Goal: Communication & Community: Ask a question

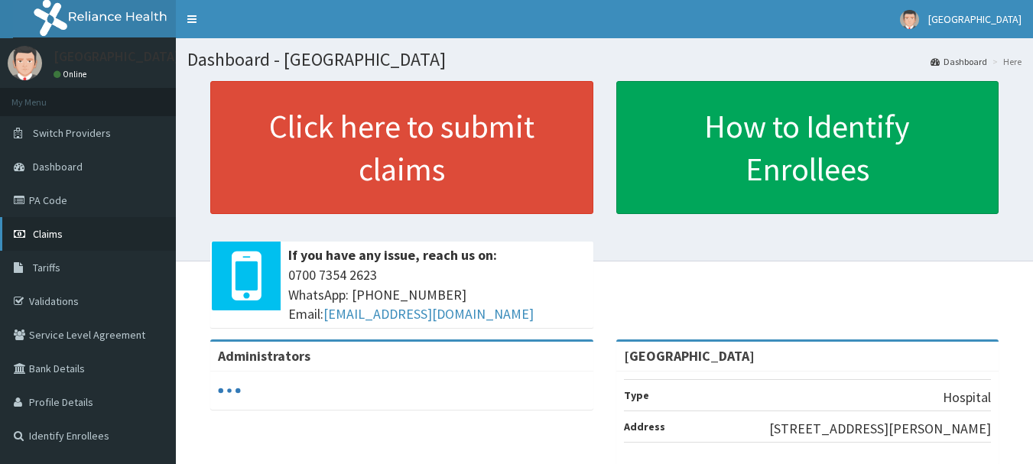
click at [36, 229] on span "Claims" at bounding box center [48, 234] width 30 height 14
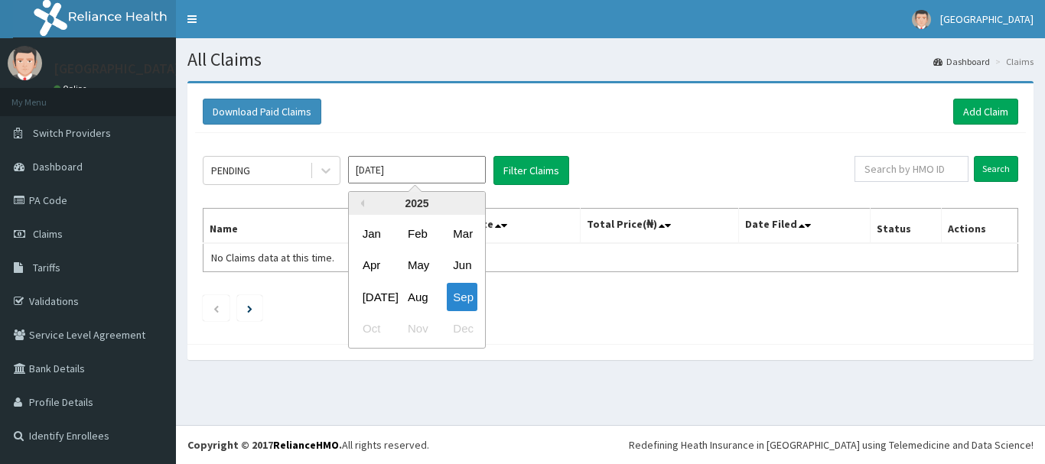
click at [379, 176] on input "[DATE]" at bounding box center [417, 170] width 138 height 28
drag, startPoint x: 419, startPoint y: 300, endPoint x: 445, endPoint y: 277, distance: 34.7
click at [420, 298] on div "Aug" at bounding box center [417, 297] width 31 height 28
type input "[DATE]"
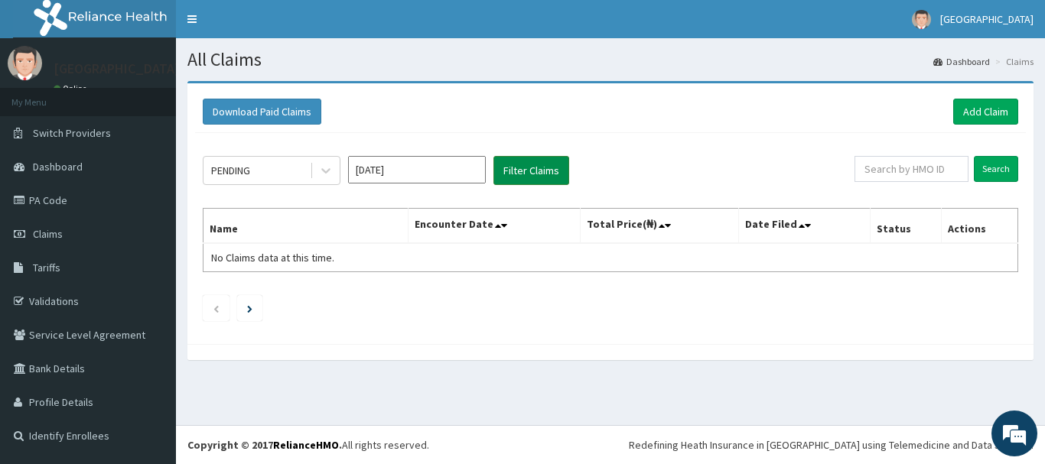
click at [532, 169] on button "Filter Claims" at bounding box center [531, 170] width 76 height 29
click at [323, 171] on icon at bounding box center [325, 170] width 15 height 15
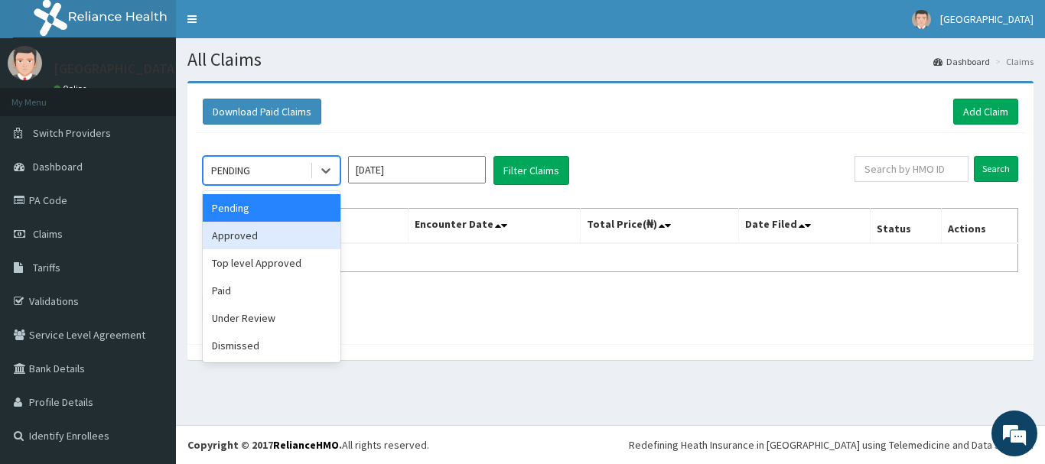
click at [262, 239] on div "Approved" at bounding box center [272, 236] width 138 height 28
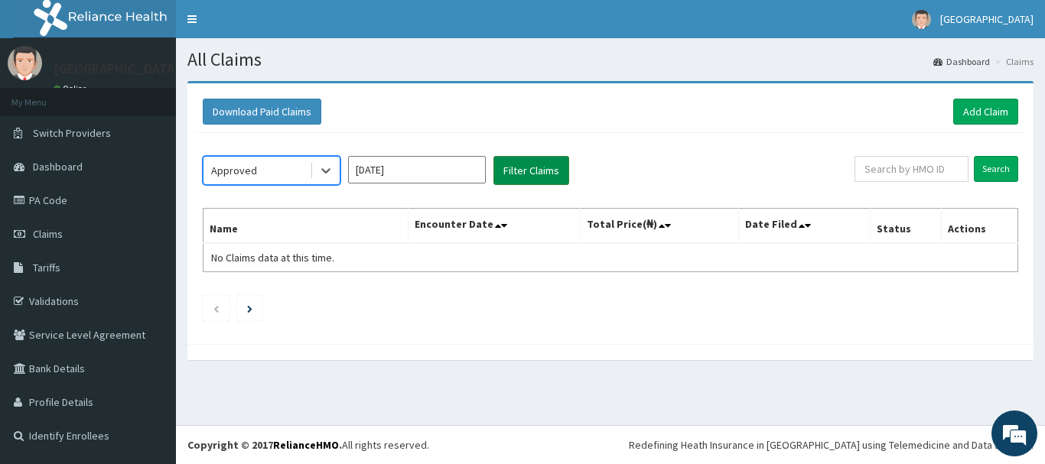
click at [551, 174] on button "Filter Claims" at bounding box center [531, 170] width 76 height 29
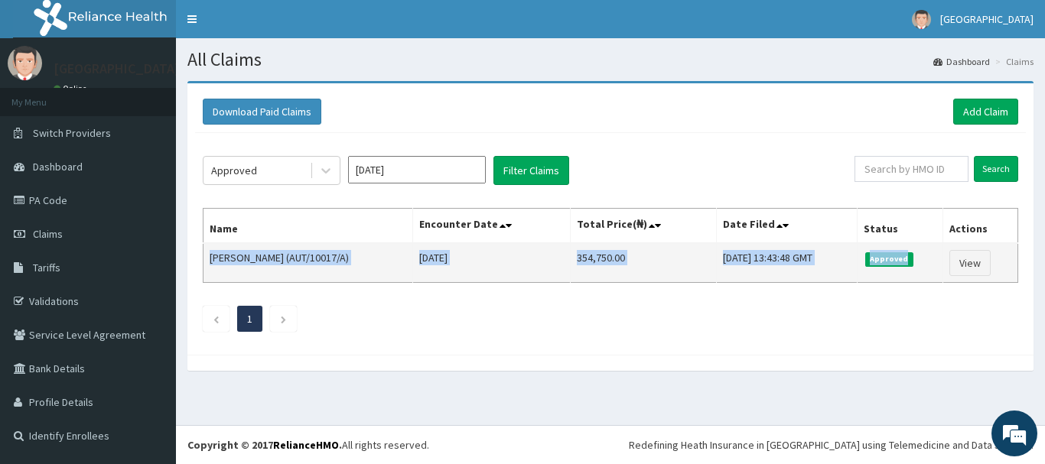
drag, startPoint x: 209, startPoint y: 259, endPoint x: 936, endPoint y: 259, distance: 727.4
click at [936, 259] on tr "Akachi Njoku (AUT/10017/A) Wed Aug 20 2025 354,750.00 Mon, 01 Sep 2025 13:43:48…" at bounding box center [610, 263] width 815 height 40
copy tr "Akachi Njoku (AUT/10017/A) Wed Aug 20 2025 354,750.00 Mon, 01 Sep 2025 13:43:48…"
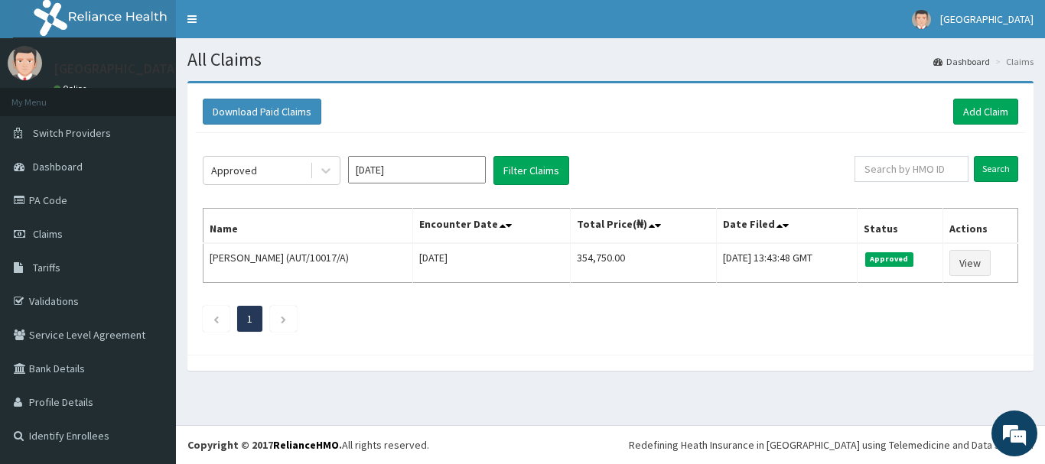
click at [402, 100] on div "Download Paid Claims Add Claim" at bounding box center [610, 112] width 815 height 26
click at [80, 49] on div "Betta Hospital Online" at bounding box center [112, 71] width 141 height 51
click at [79, 54] on div "Betta Hospital Online" at bounding box center [112, 71] width 141 height 51
click at [55, 164] on span "Dashboard" at bounding box center [58, 167] width 50 height 14
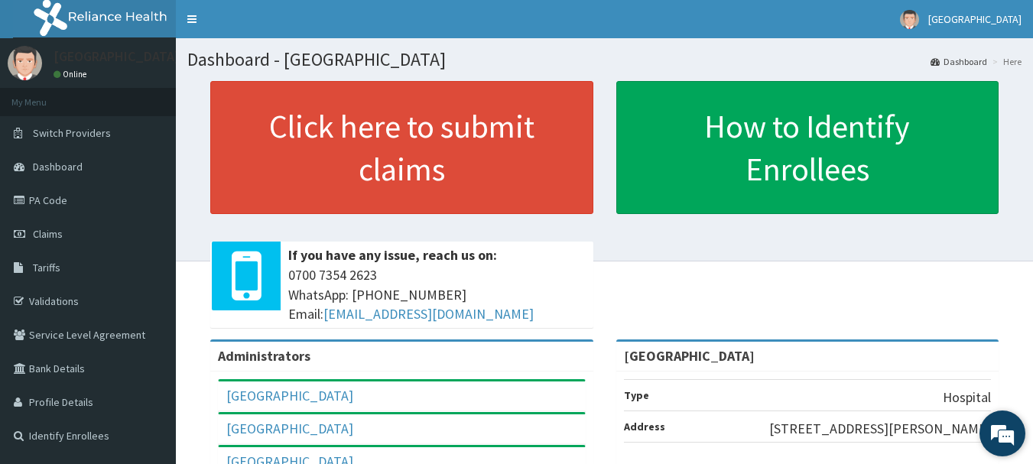
click at [1013, 429] on em at bounding box center [1002, 433] width 41 height 41
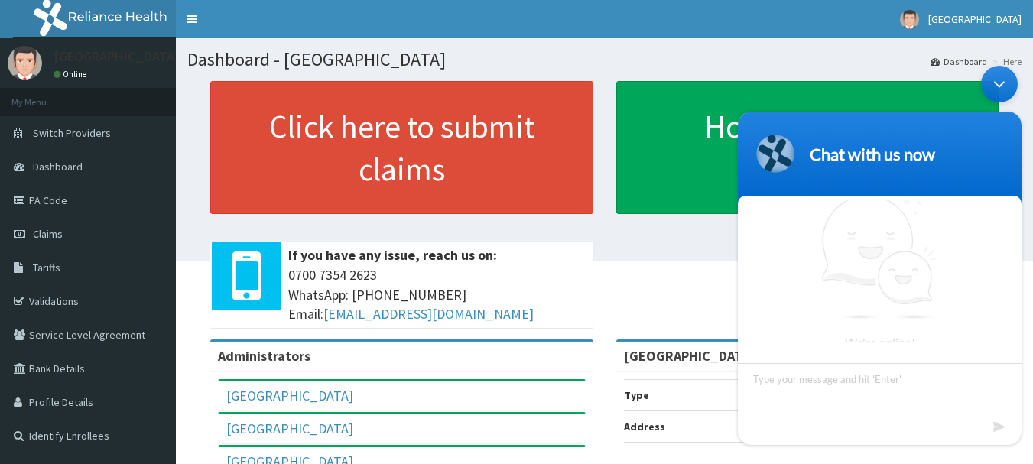
scroll to position [5, 0]
type textarea "hi"
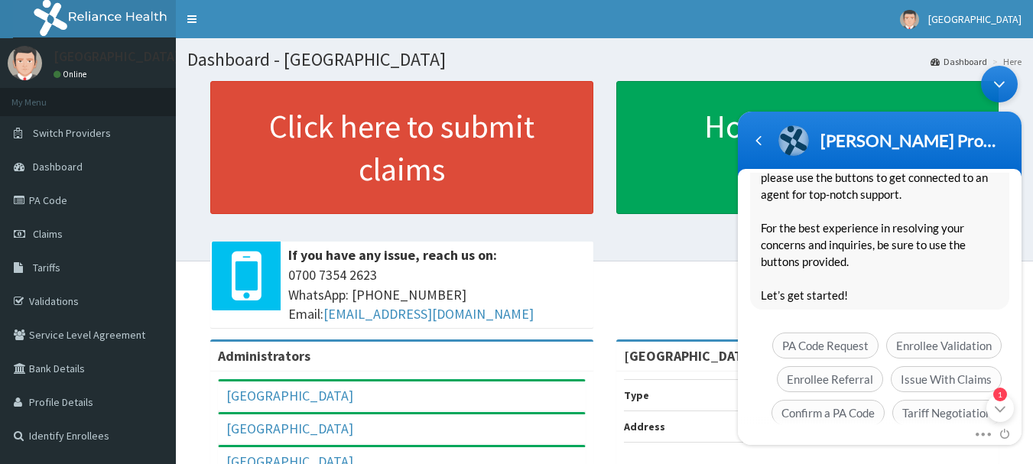
scroll to position [295, 0]
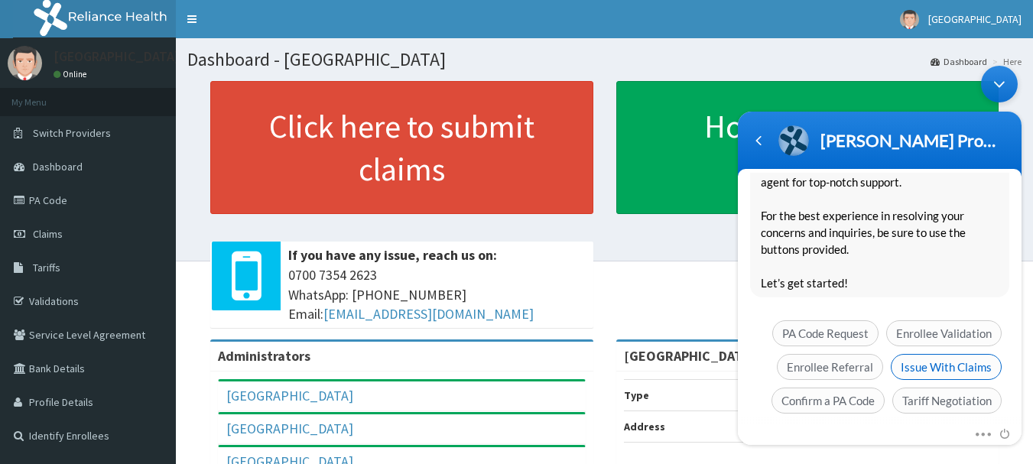
click at [925, 354] on span "Issue With Claims" at bounding box center [946, 367] width 111 height 26
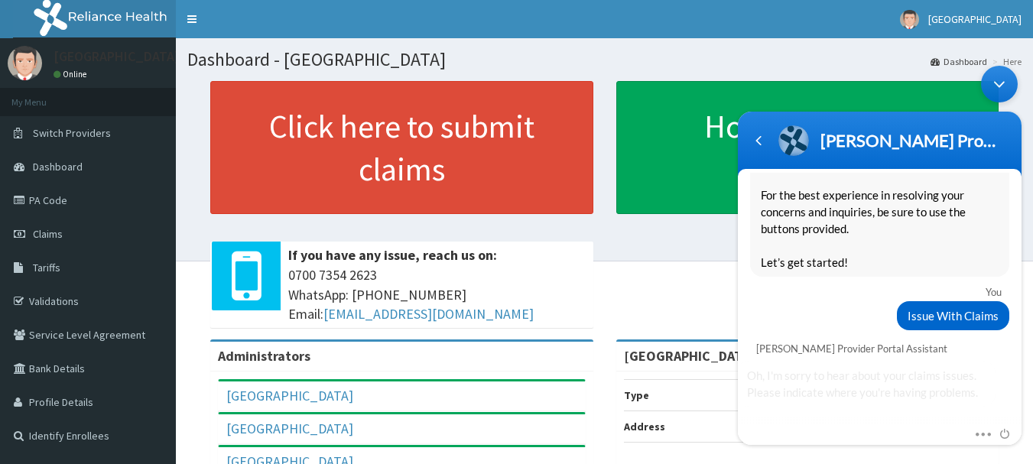
scroll to position [358, 0]
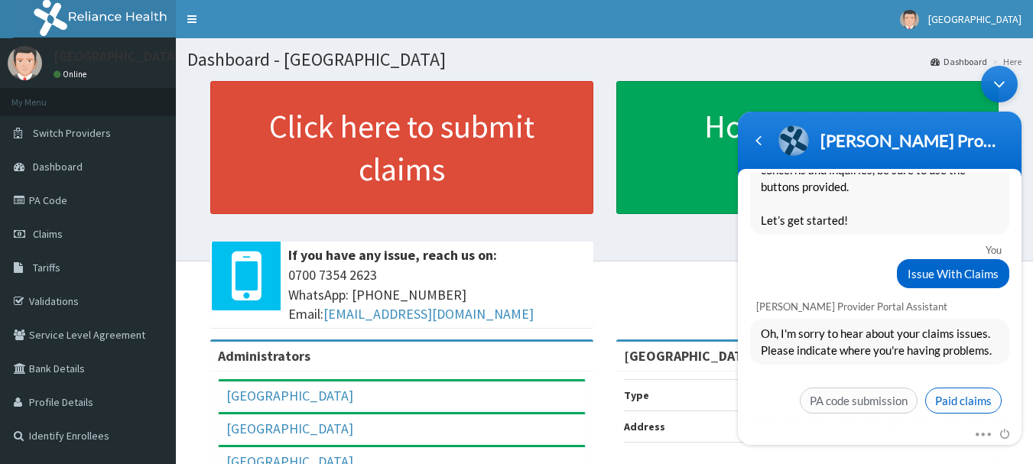
click at [945, 388] on span "Paid claims" at bounding box center [963, 401] width 76 height 26
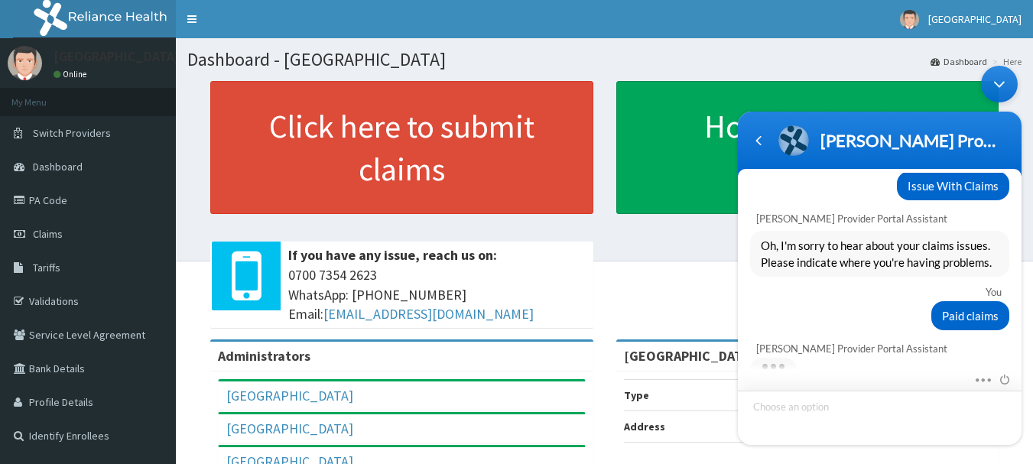
scroll to position [610, 0]
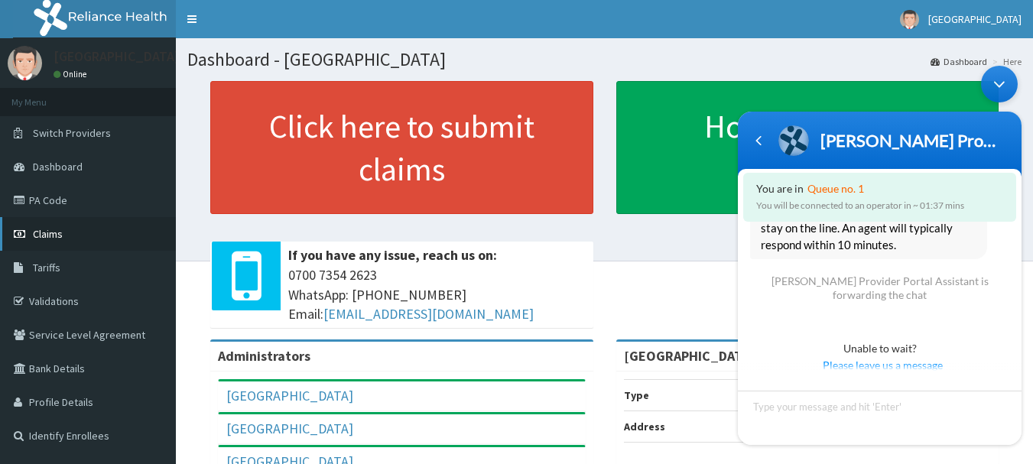
click at [43, 239] on span "Claims" at bounding box center [48, 234] width 30 height 14
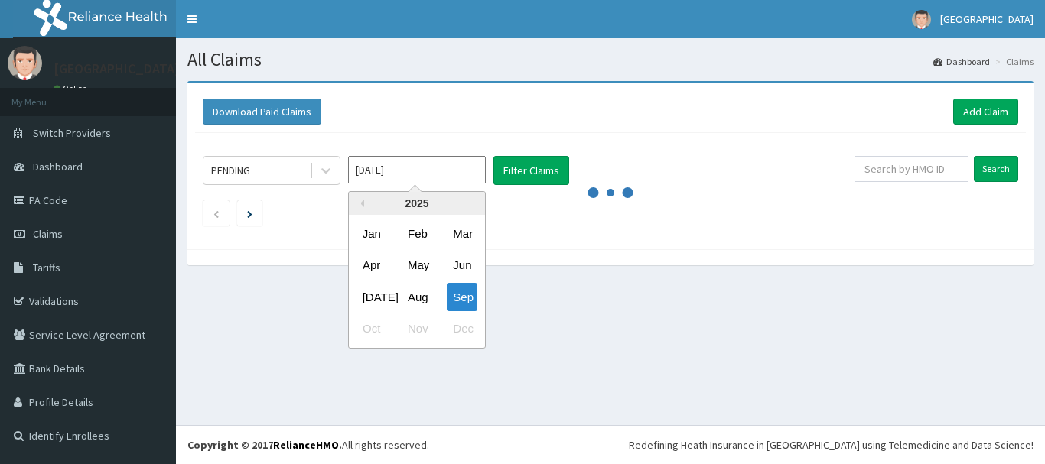
click at [389, 175] on input "[DATE]" at bounding box center [417, 170] width 138 height 28
click at [408, 302] on div "Aug" at bounding box center [417, 297] width 31 height 28
type input "[DATE]"
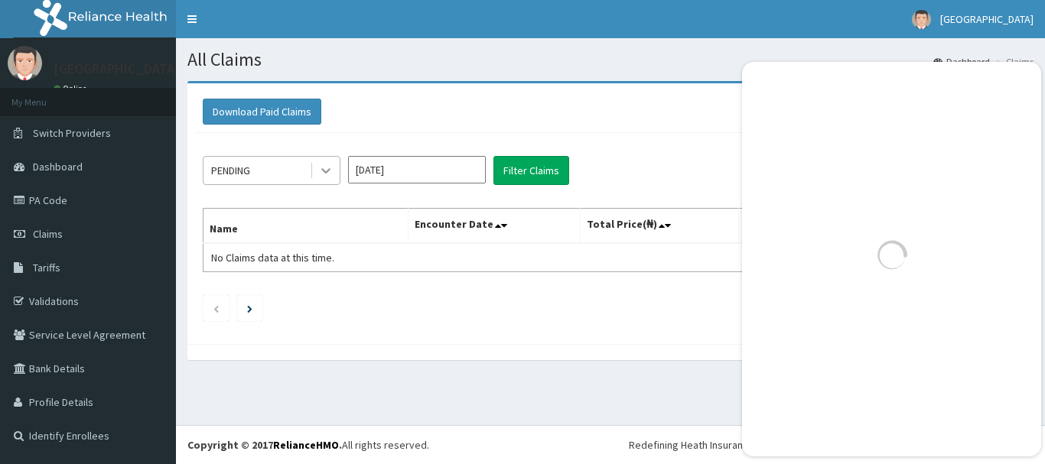
scroll to position [723, 0]
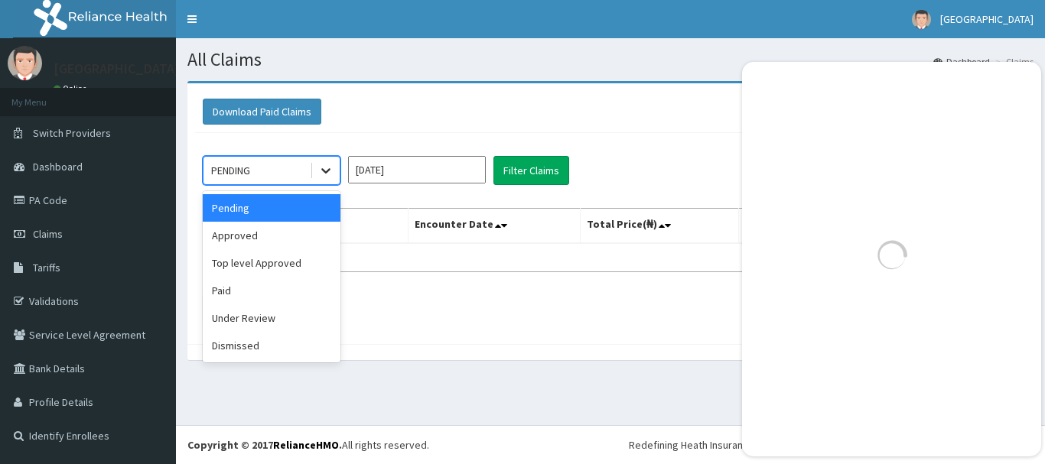
click at [323, 172] on icon at bounding box center [325, 170] width 15 height 15
click at [249, 233] on div "Approved" at bounding box center [272, 236] width 138 height 28
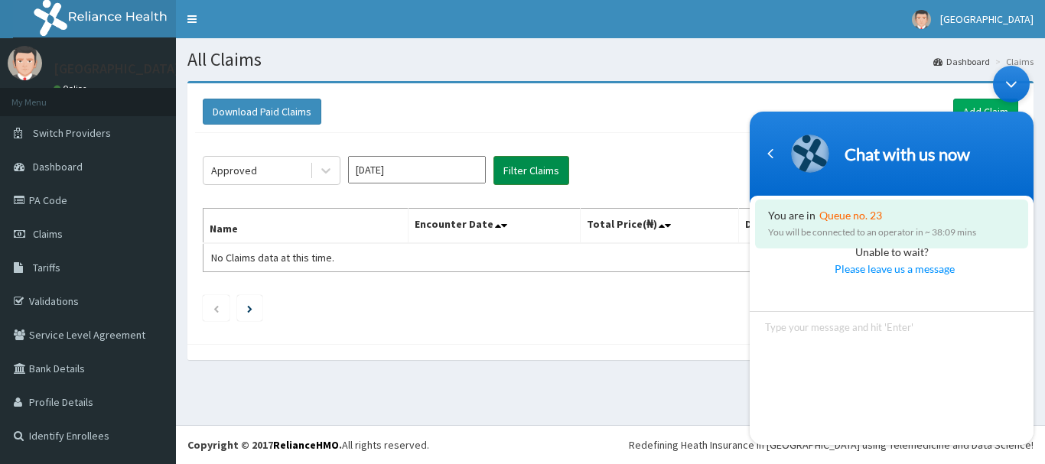
click at [528, 168] on button "Filter Claims" at bounding box center [531, 170] width 76 height 29
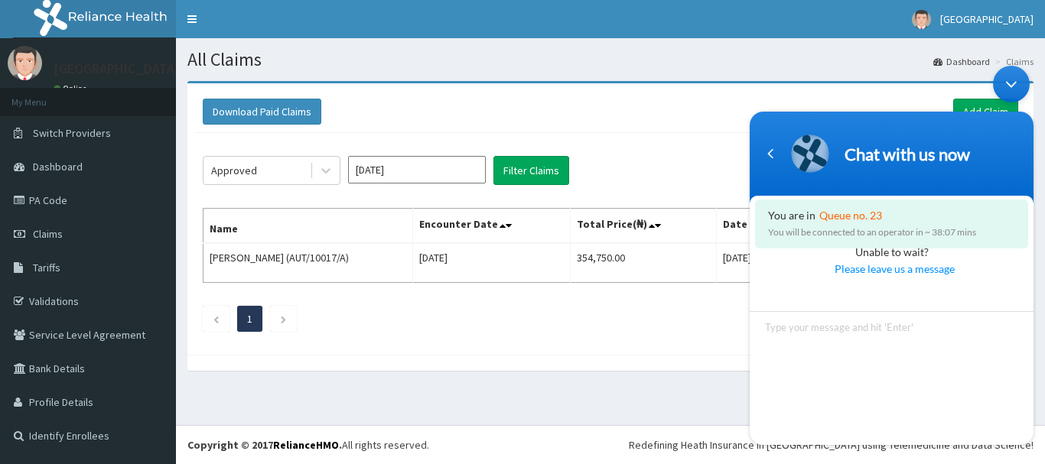
click at [1006, 79] on div "Minimize live chat window" at bounding box center [1011, 84] width 37 height 37
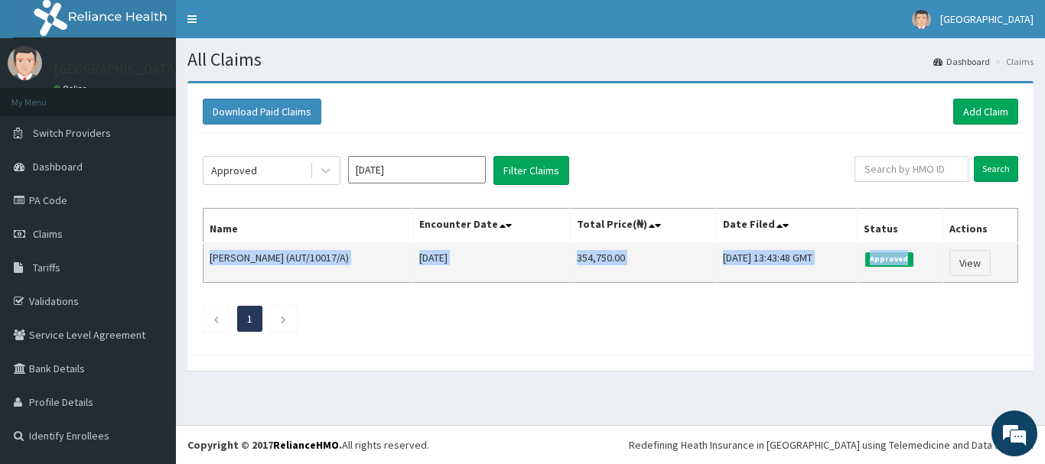
drag, startPoint x: 209, startPoint y: 256, endPoint x: 941, endPoint y: 259, distance: 732.0
click at [941, 259] on tr "Akachi Njoku (AUT/10017/A) Wed Aug 20 2025 354,750.00 Mon, 01 Sep 2025 13:43:48…" at bounding box center [610, 263] width 815 height 40
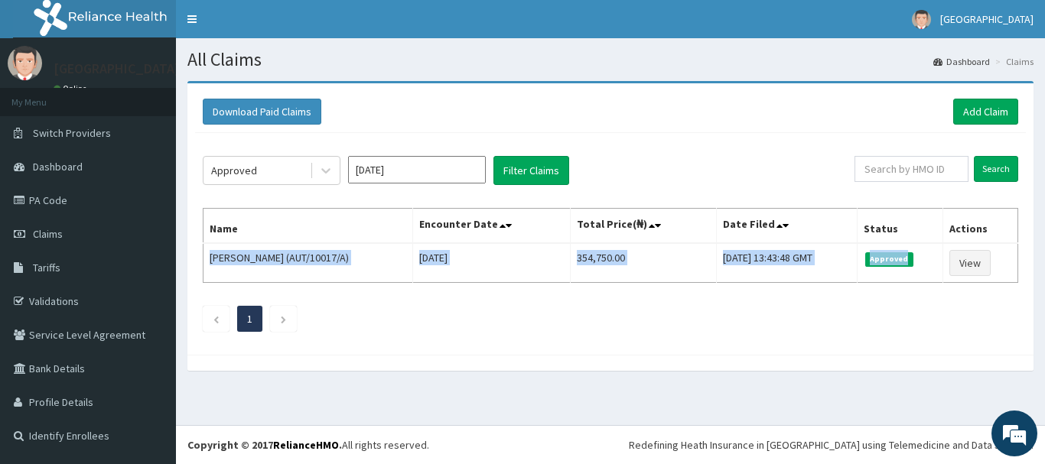
copy tr "Akachi Njoku (AUT/10017/A) Wed Aug 20 2025 354,750.00 Mon, 01 Sep 2025 13:43:48…"
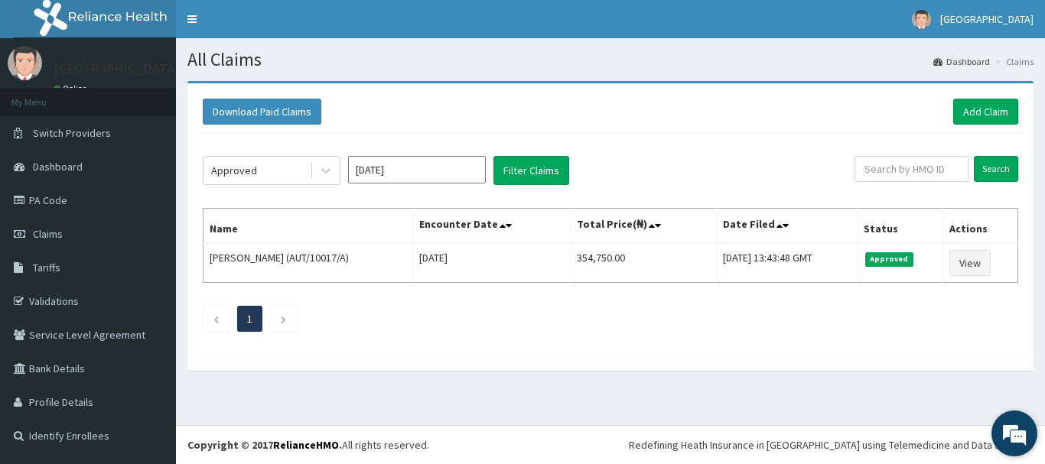
drag, startPoint x: 1003, startPoint y: 431, endPoint x: 267, endPoint y: 50, distance: 828.2
click at [1003, 431] on em at bounding box center [1014, 433] width 41 height 41
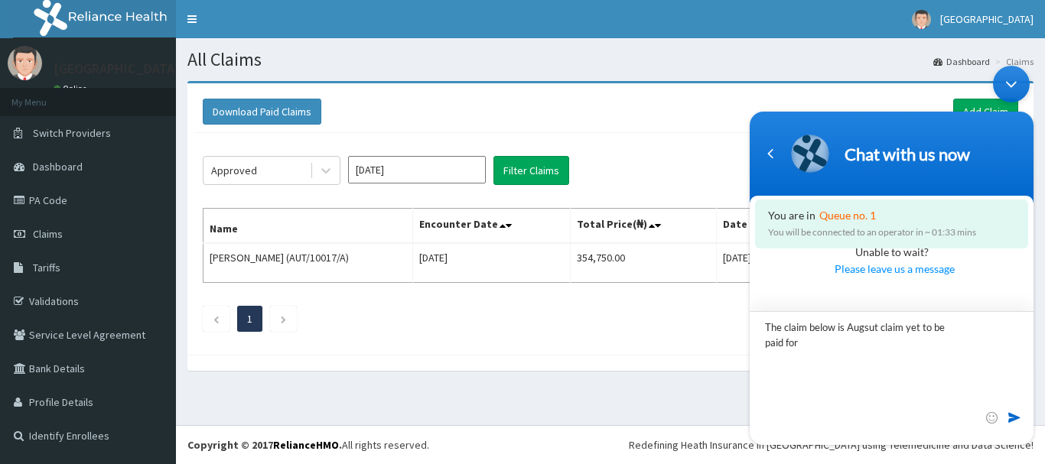
type textarea "The claim below is Augsut claim yet to be paid for Akachi Njoku (AUT/10017/A) W…"
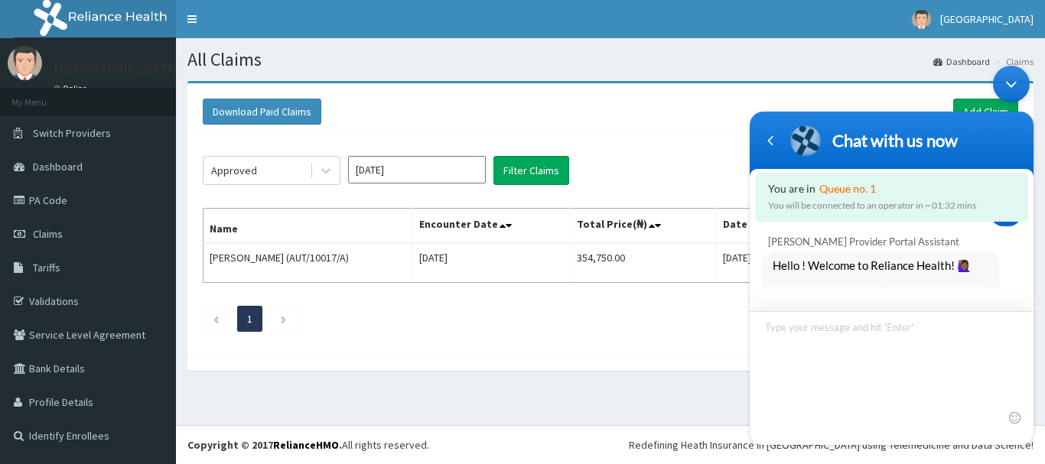
scroll to position [0, 0]
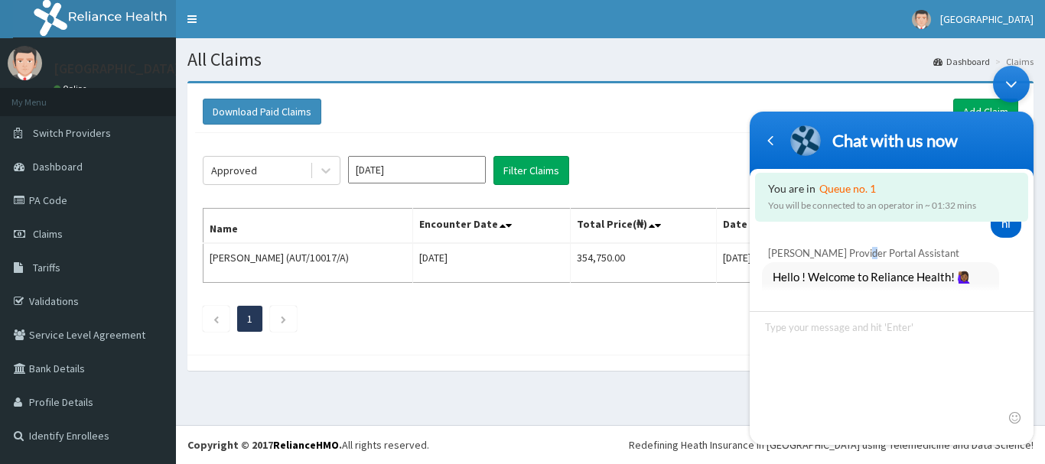
click at [862, 255] on div "Naomi Provider Portal Assistant" at bounding box center [894, 253] width 253 height 12
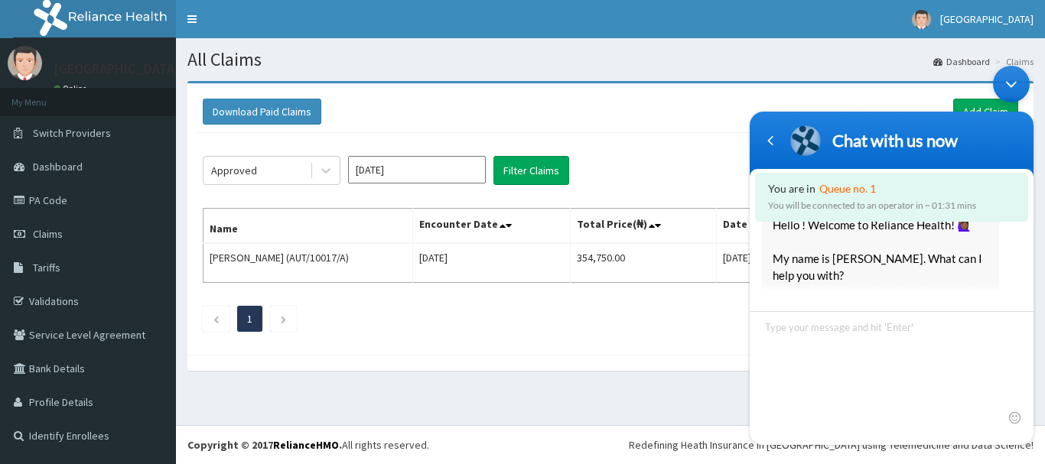
scroll to position [153, 0]
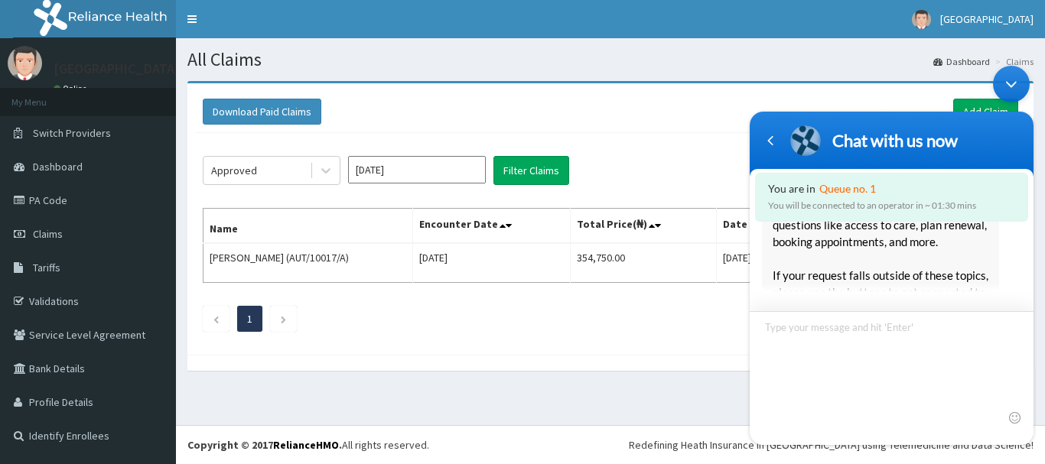
click at [798, 337] on textarea "Type your message and hit 'Enter'" at bounding box center [892, 378] width 284 height 134
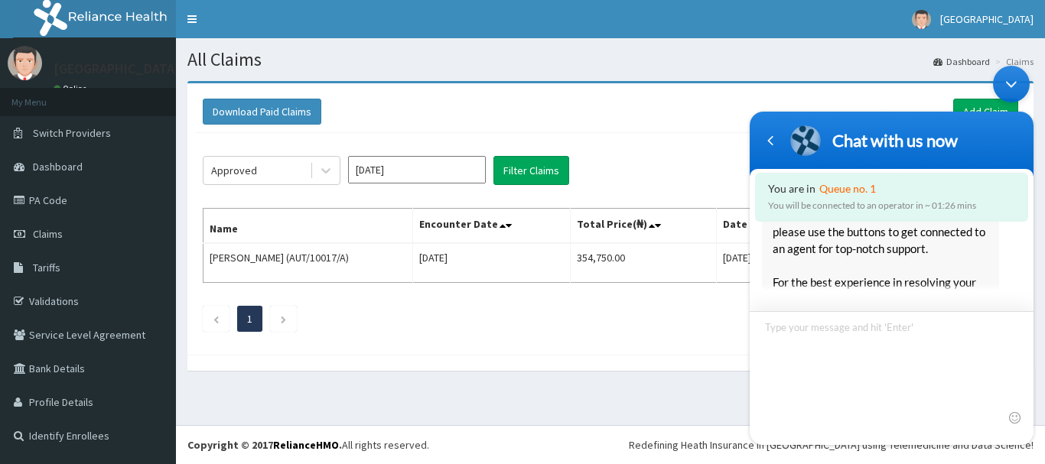
scroll to position [229, 0]
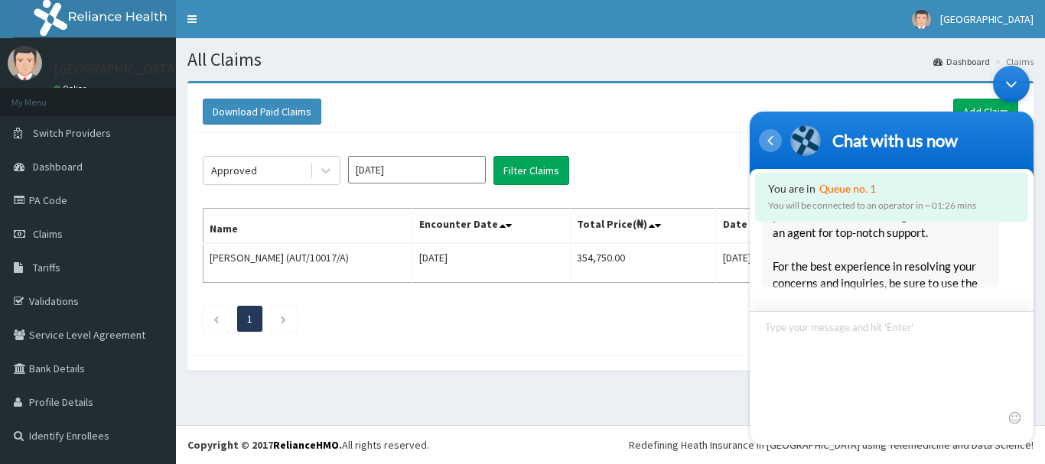
click at [768, 133] on div "Navigation go back" at bounding box center [770, 140] width 23 height 23
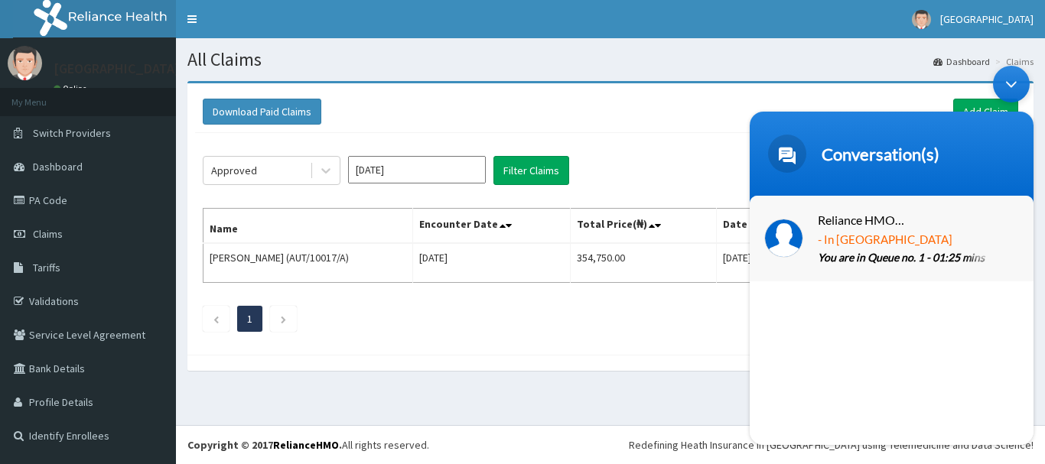
click at [852, 229] on span "Reliance HMO Nigeria" at bounding box center [861, 220] width 86 height 21
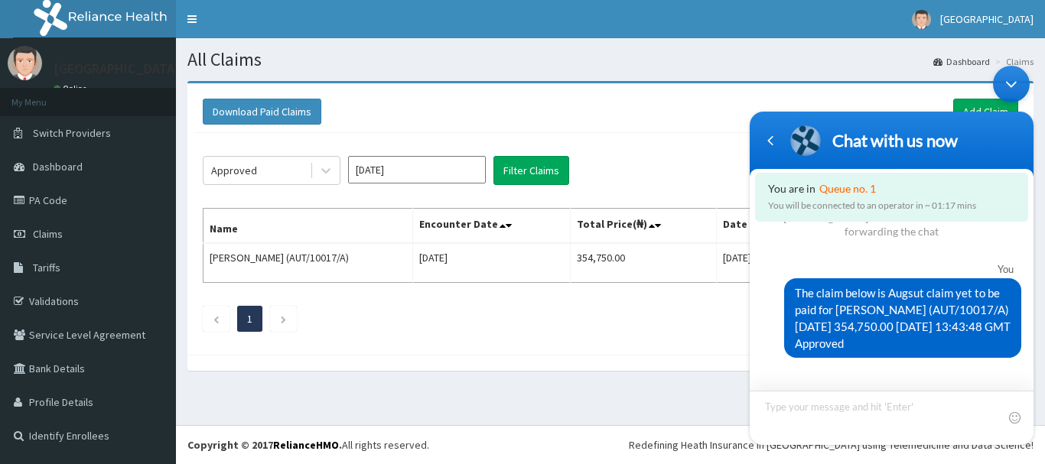
scroll to position [720, 0]
